Goal: Find specific page/section: Find specific page/section

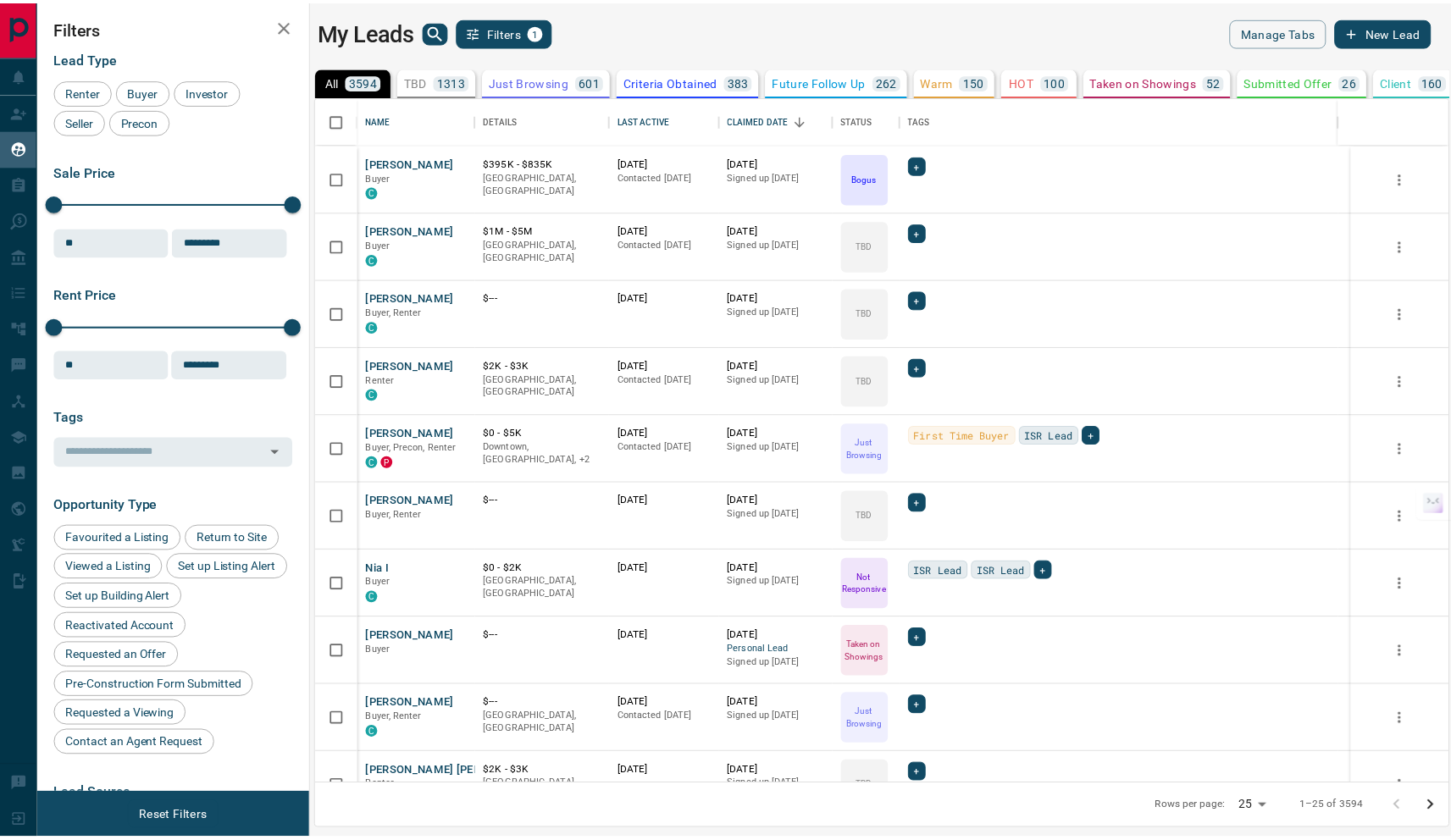
scroll to position [676, 1130]
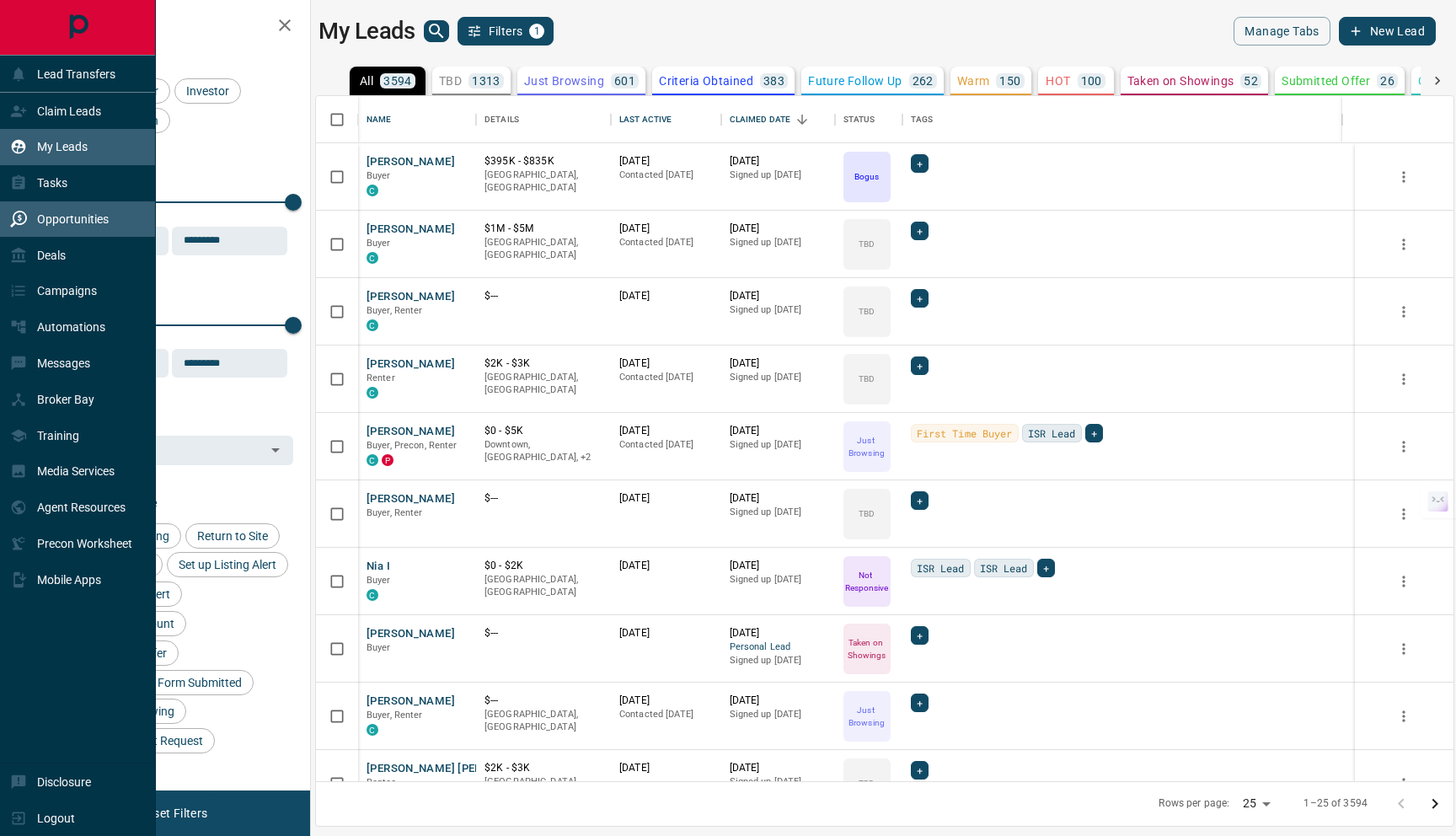
click at [65, 232] on div "Opportunities" at bounding box center [59, 220] width 98 height 28
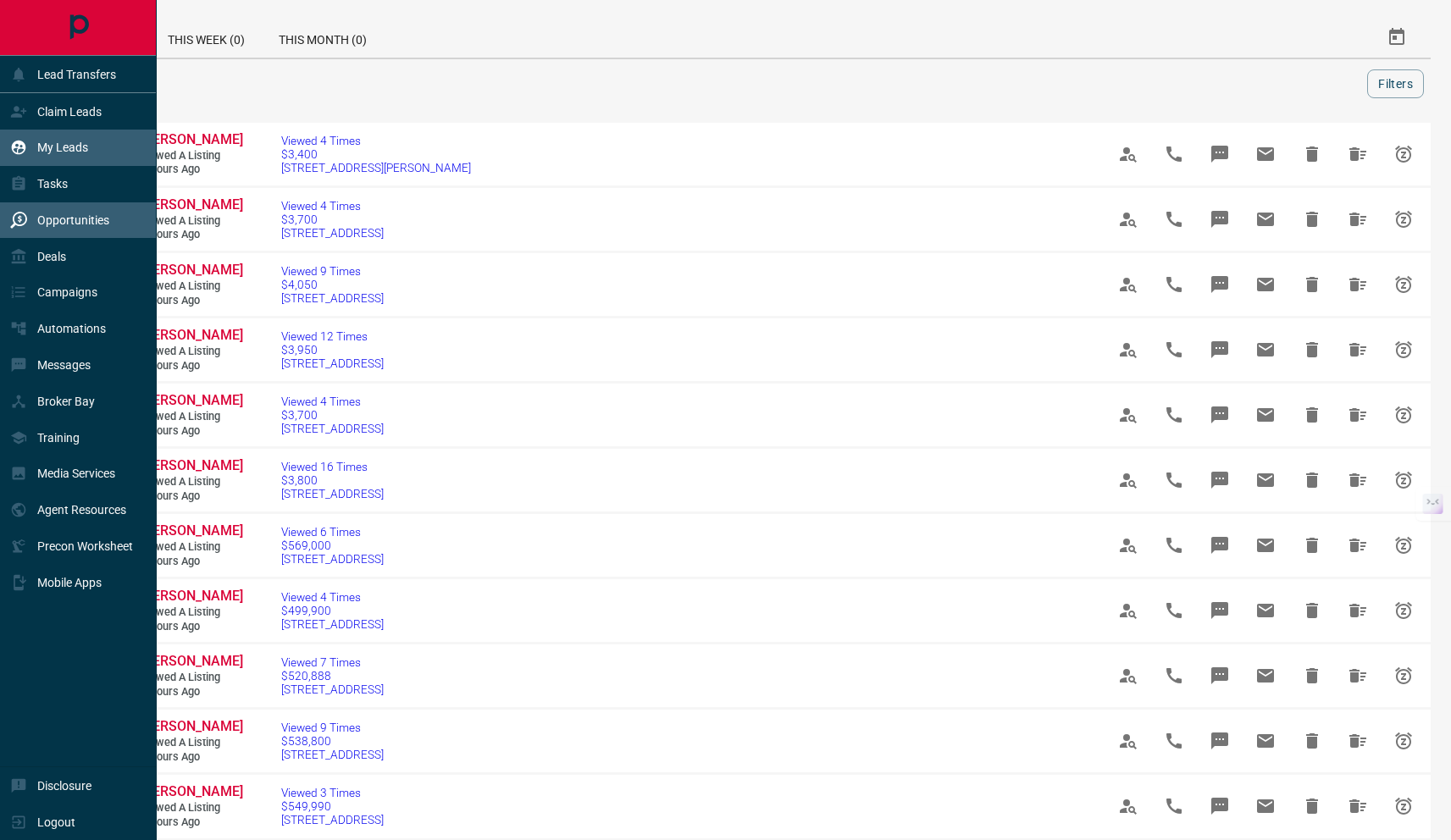
click at [70, 145] on p "My Leads" at bounding box center [63, 148] width 51 height 14
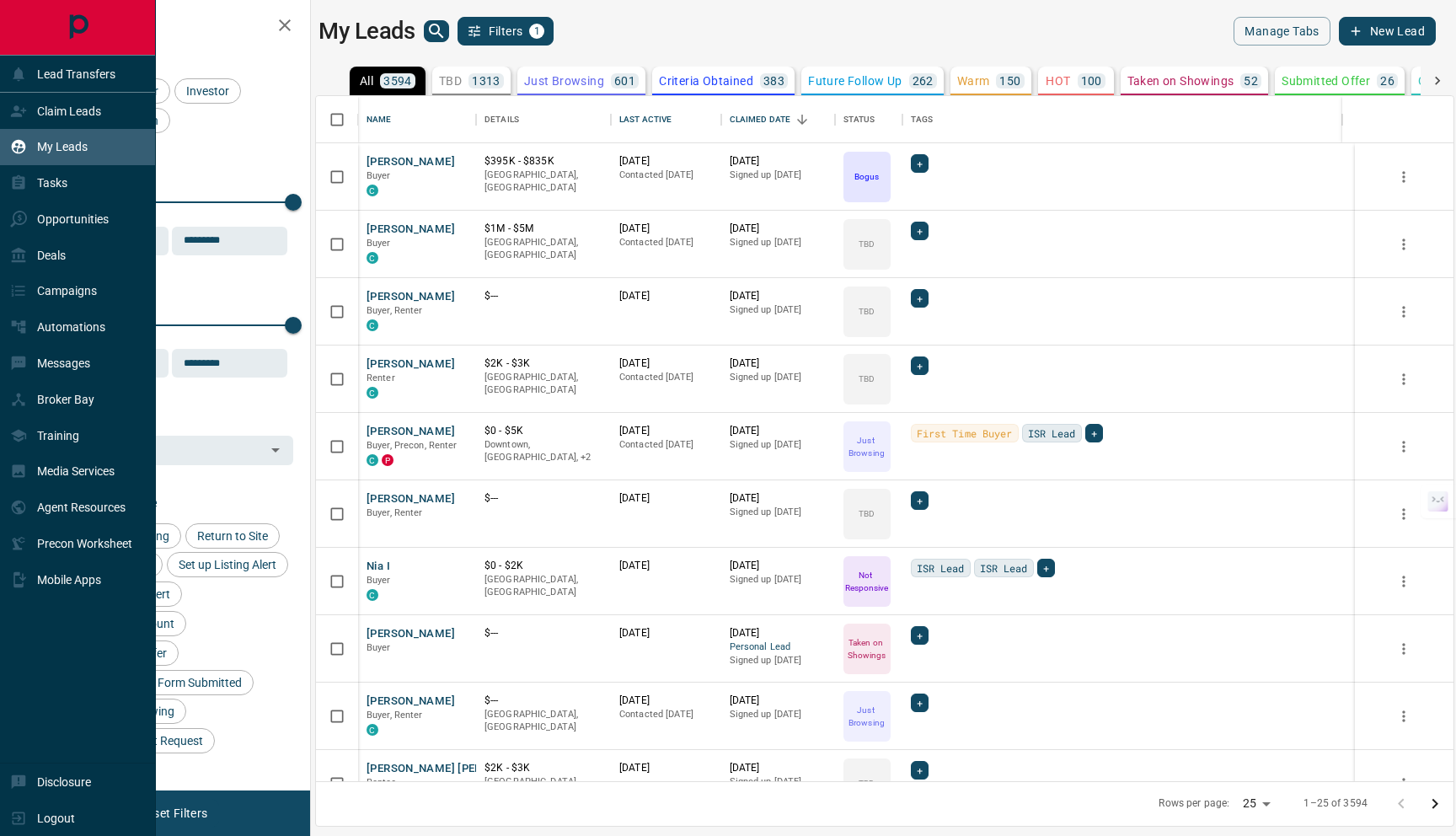
scroll to position [673, 1125]
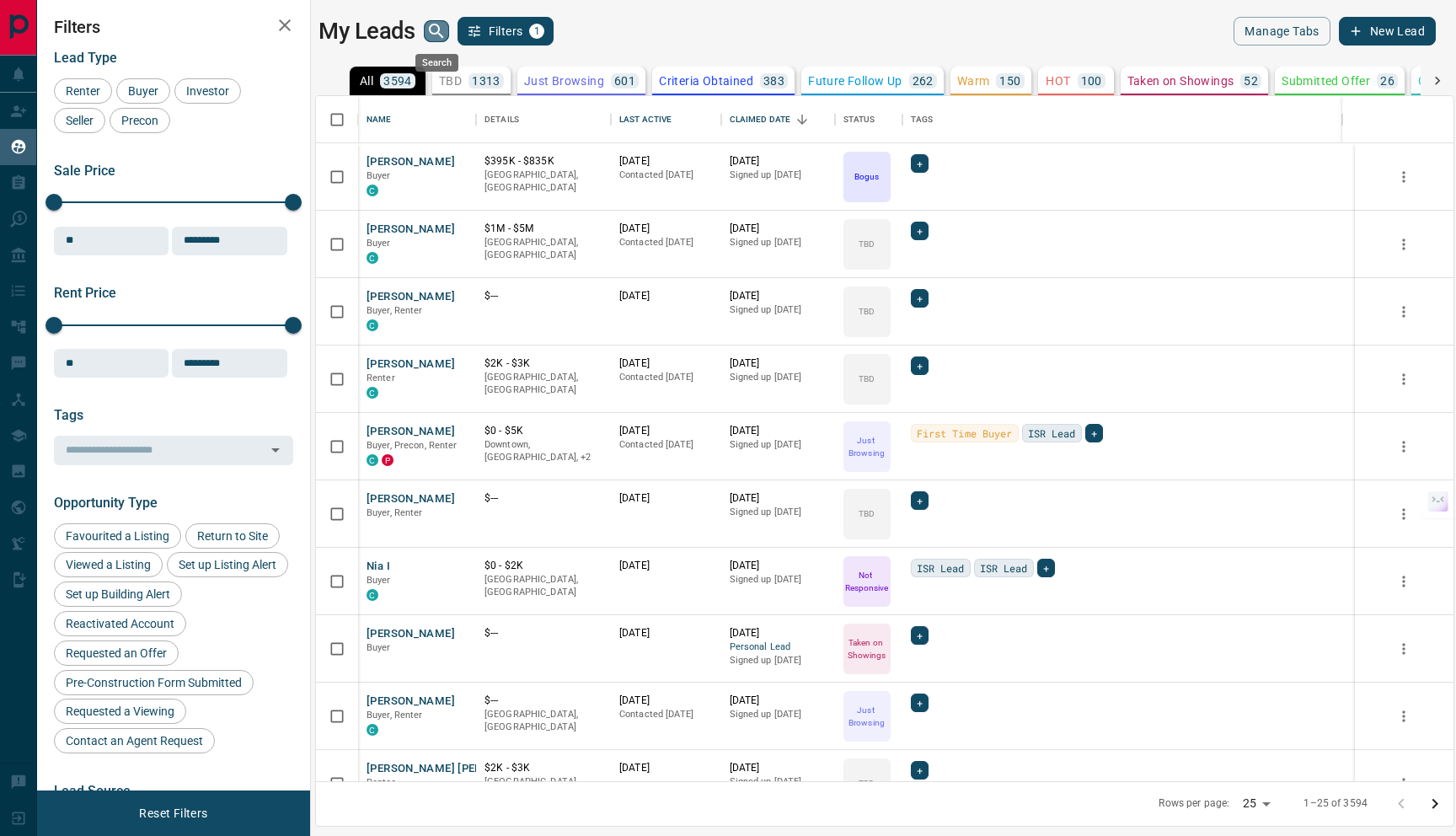
click at [432, 30] on icon "search button" at bounding box center [436, 30] width 20 height 20
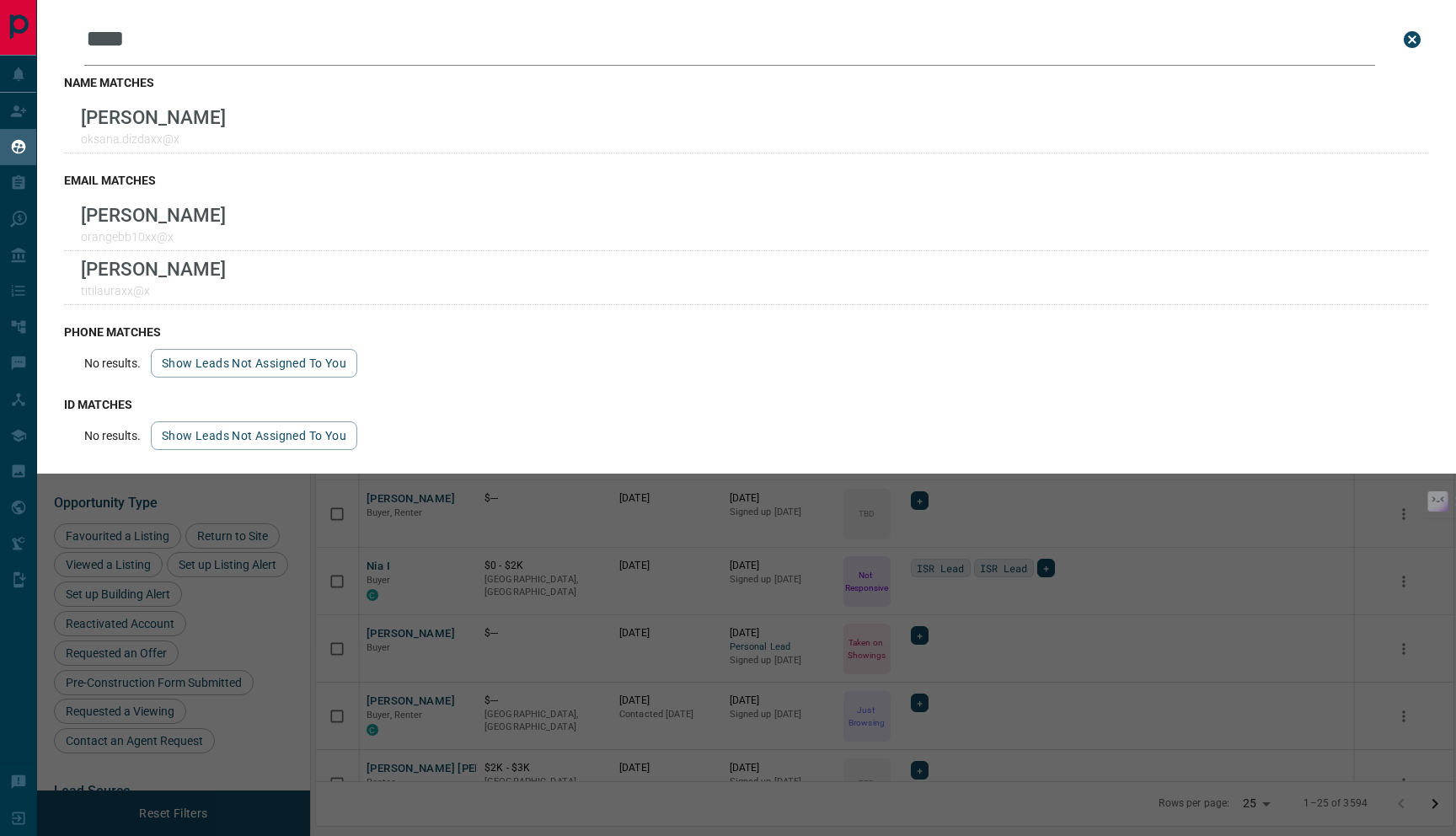
type input "****"
click at [411, 96] on div "name matches [PERSON_NAME] [PERSON_NAME].dizdaxx@x" at bounding box center [747, 115] width 1366 height 97
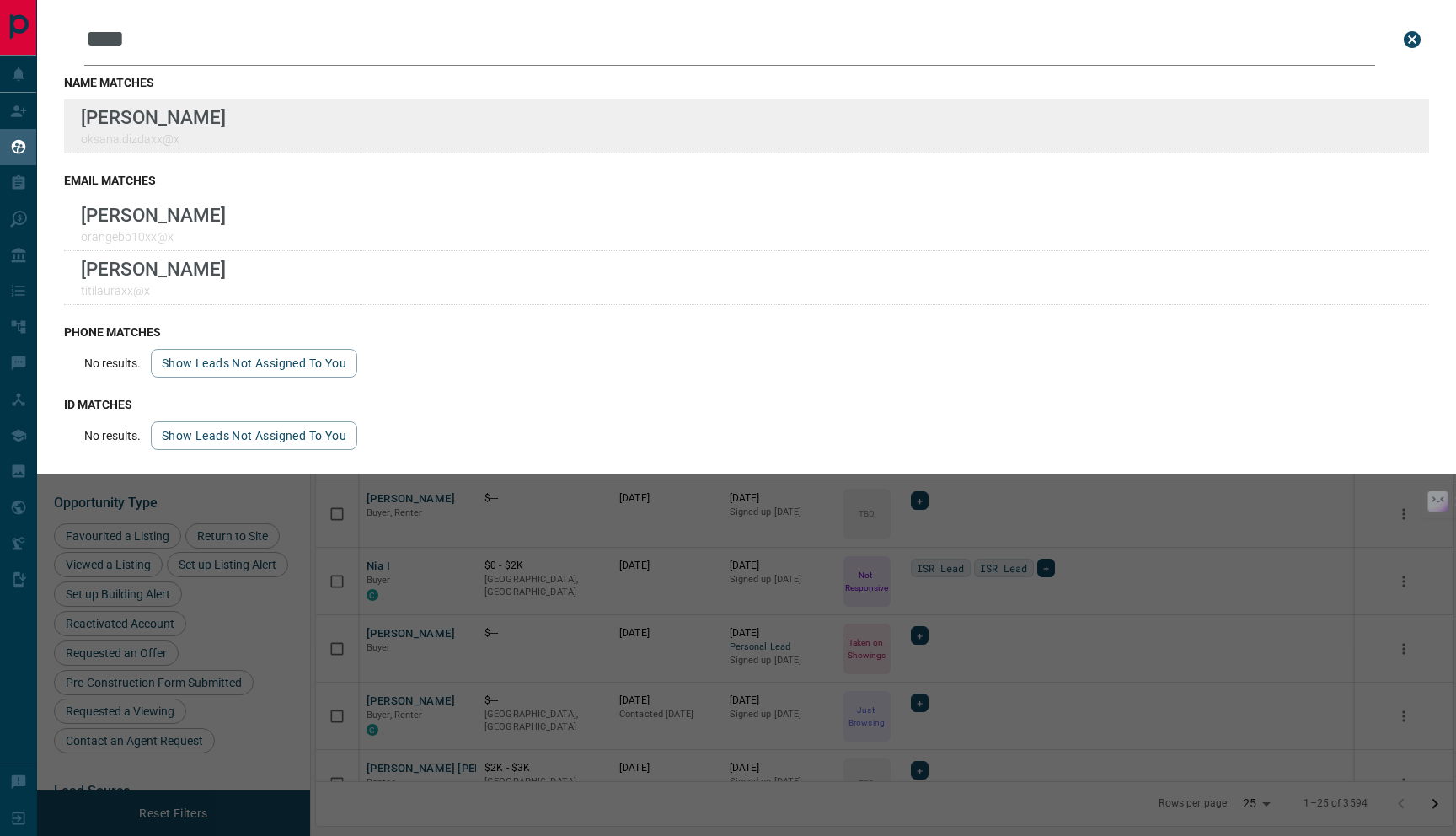
click at [0, 0] on div "Lead Transfers Claim Leads My Leads Tasks Opportunities Deals Campaigns Automat…" at bounding box center [728, 408] width 1456 height 815
